Goal: Task Accomplishment & Management: Manage account settings

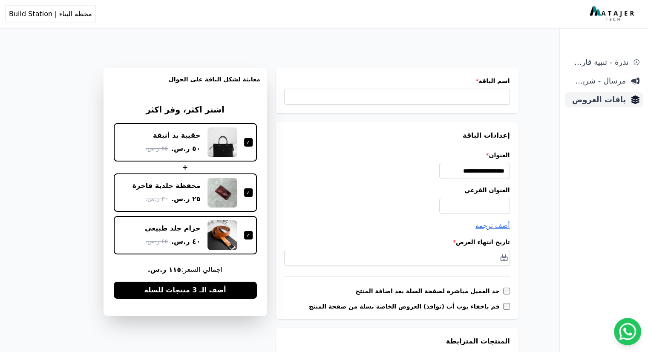
click at [605, 100] on span "باقات العروض" at bounding box center [597, 100] width 58 height 12
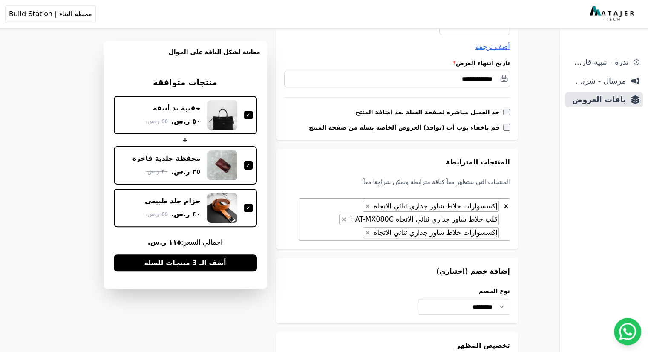
scroll to position [170, 0]
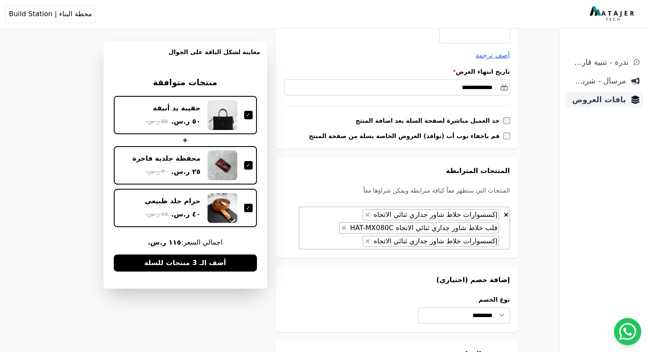
click at [596, 99] on span "باقات العروض" at bounding box center [597, 100] width 58 height 12
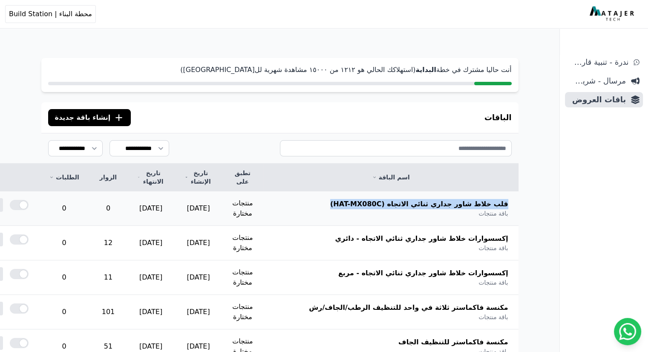
drag, startPoint x: 515, startPoint y: 203, endPoint x: 357, endPoint y: 205, distance: 158.1
click at [357, 205] on th "قلب خلاط شاور جداري ثنائي الاتجاه (HAT-MX080C) باقة منتجات" at bounding box center [390, 208] width 255 height 35
copy span "قلب خلاط شاور جداري ثنائي الاتجاه (HAT-MX080C)"
